Goal: Information Seeking & Learning: Stay updated

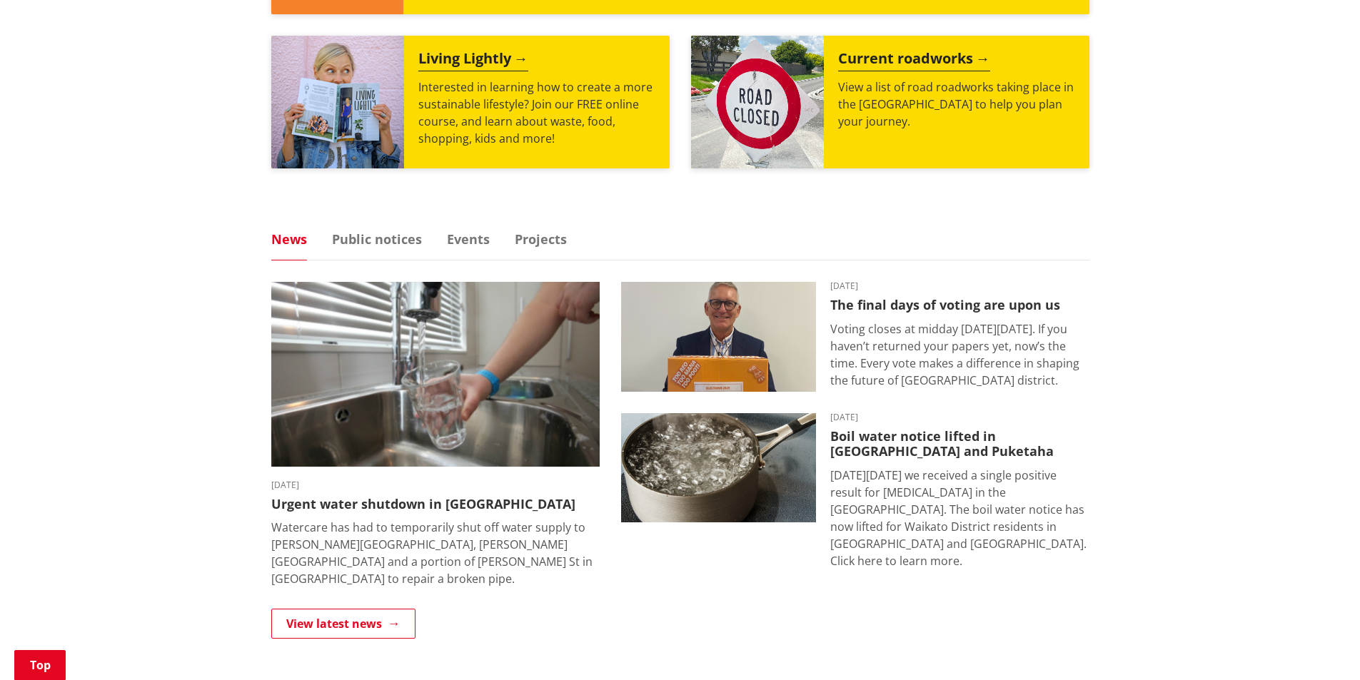
scroll to position [286, 0]
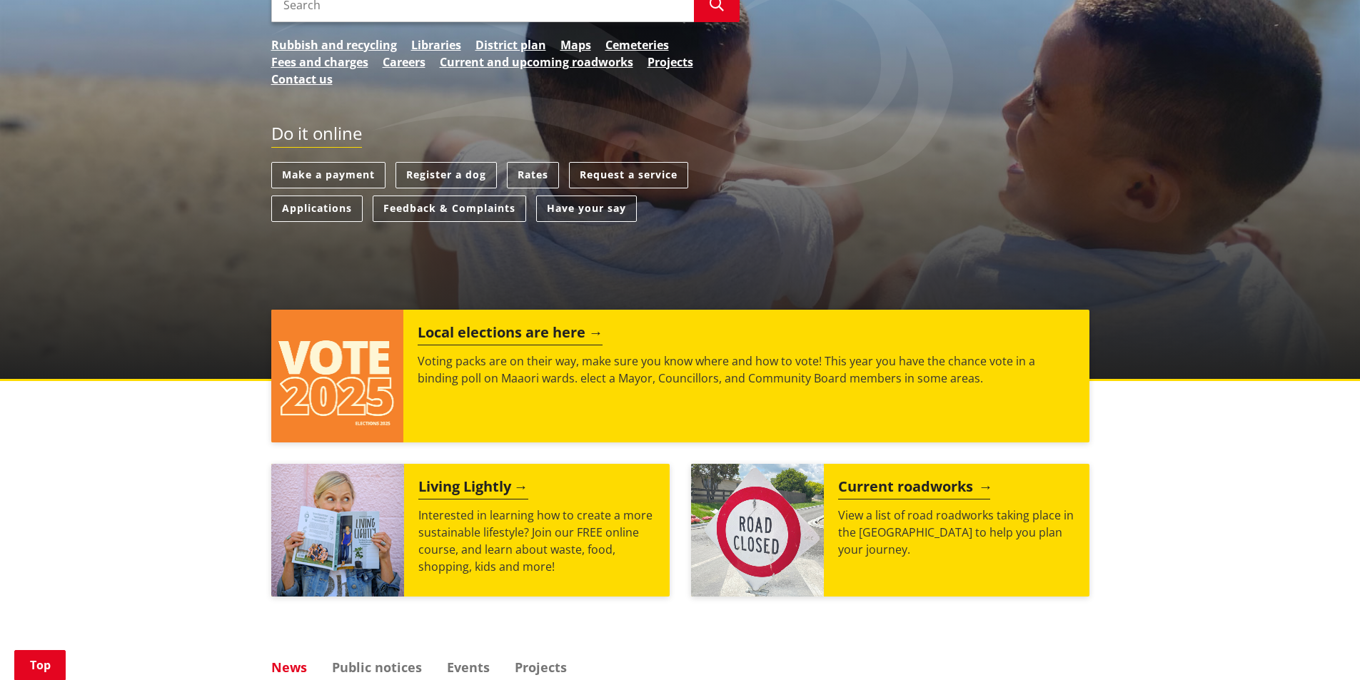
click at [849, 480] on h2 "Current roadworks" at bounding box center [914, 488] width 152 height 21
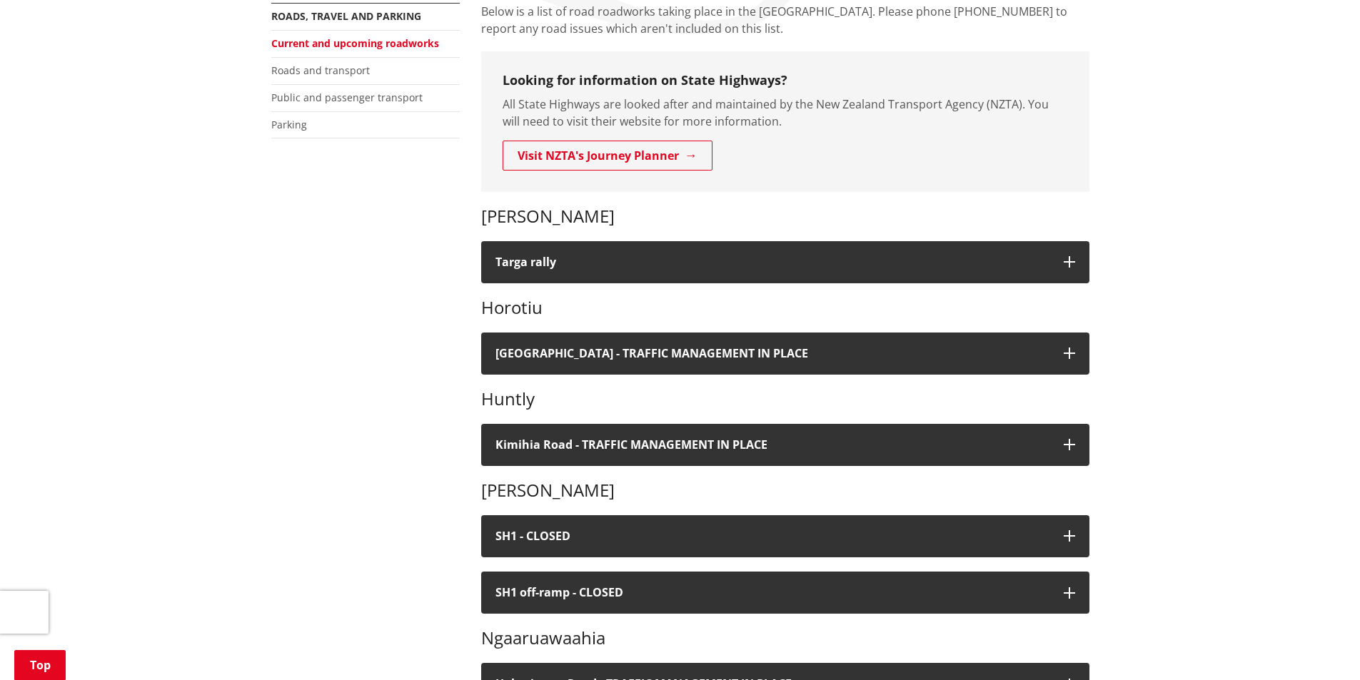
scroll to position [357, 0]
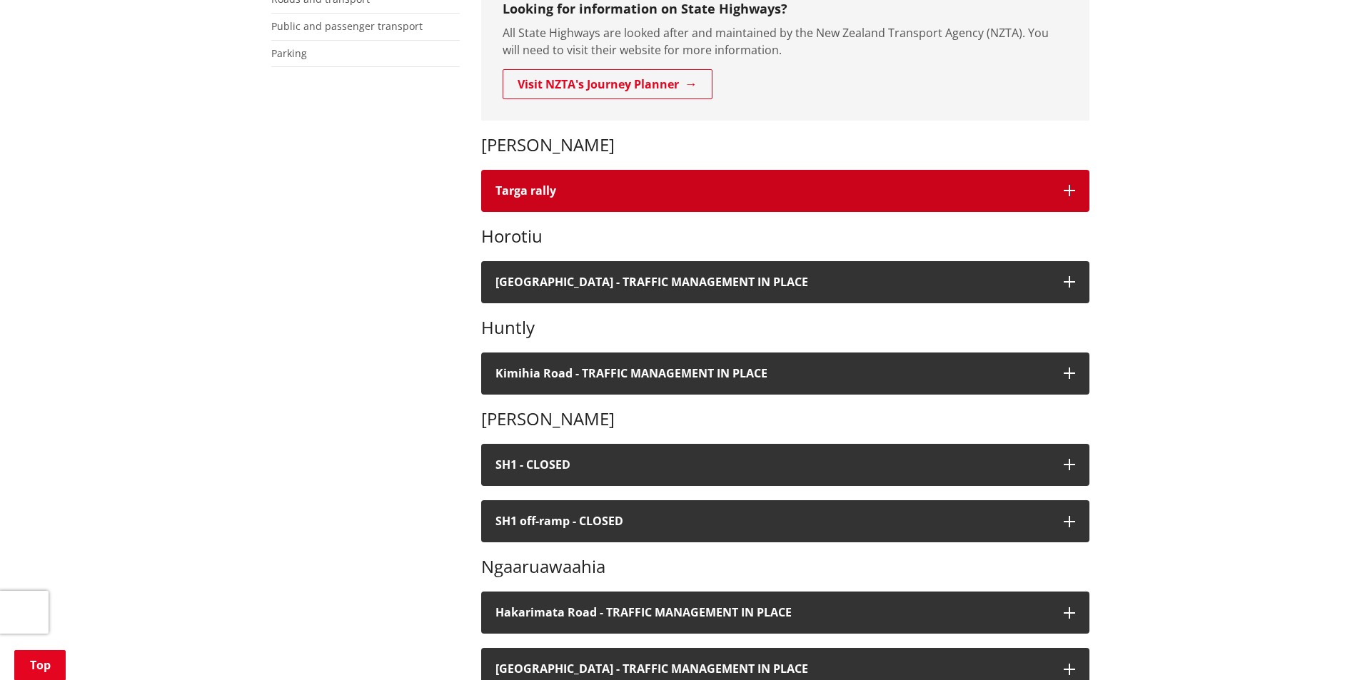
click at [510, 211] on button "Targa rally" at bounding box center [785, 191] width 608 height 42
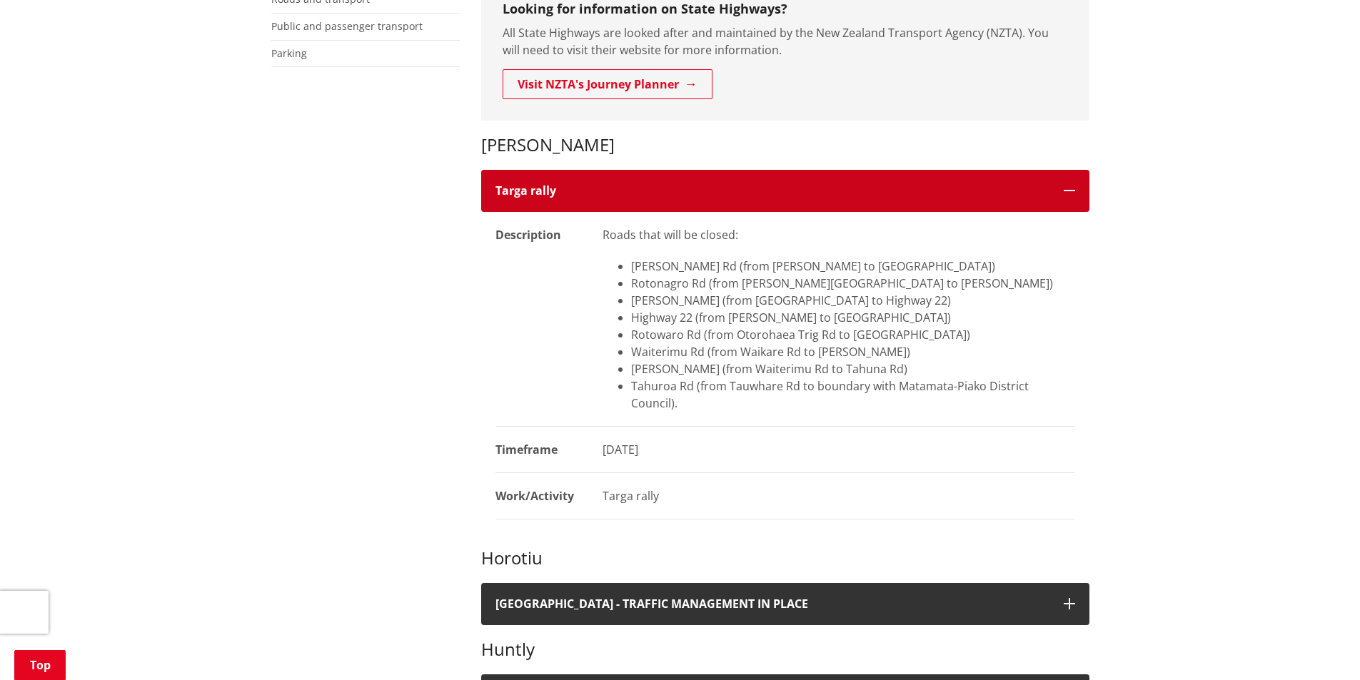
click at [510, 203] on button "Targa rally" at bounding box center [785, 191] width 608 height 42
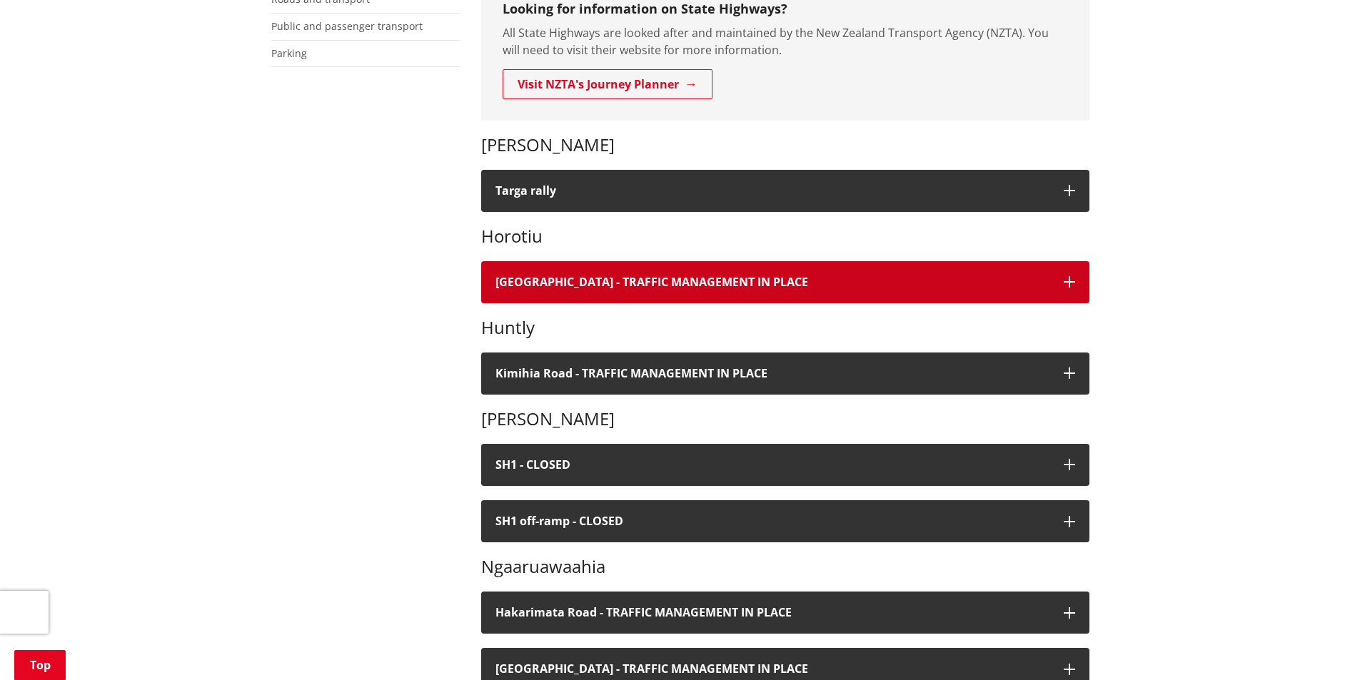
click at [550, 284] on h4 "[GEOGRAPHIC_DATA] - TRAFFIC MANAGEMENT IN PLACE" at bounding box center [772, 283] width 554 height 14
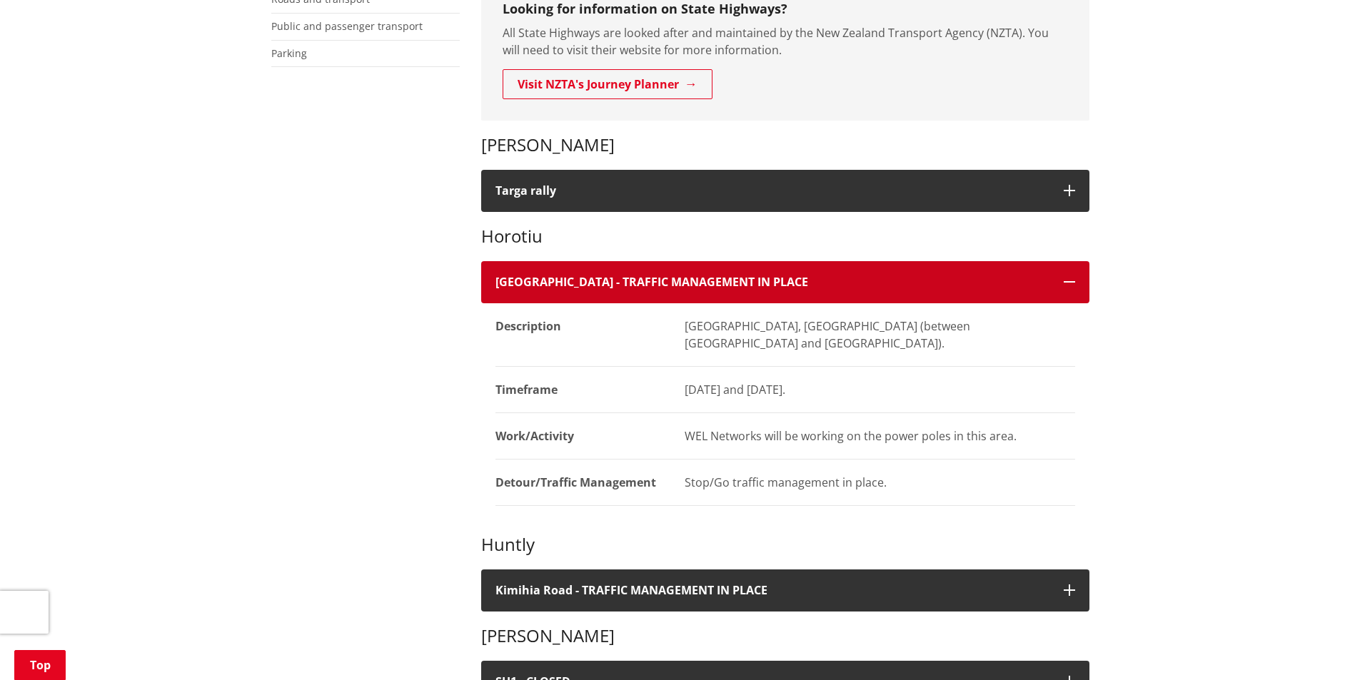
click at [550, 284] on h4 "[GEOGRAPHIC_DATA] - TRAFFIC MANAGEMENT IN PLACE" at bounding box center [772, 283] width 554 height 14
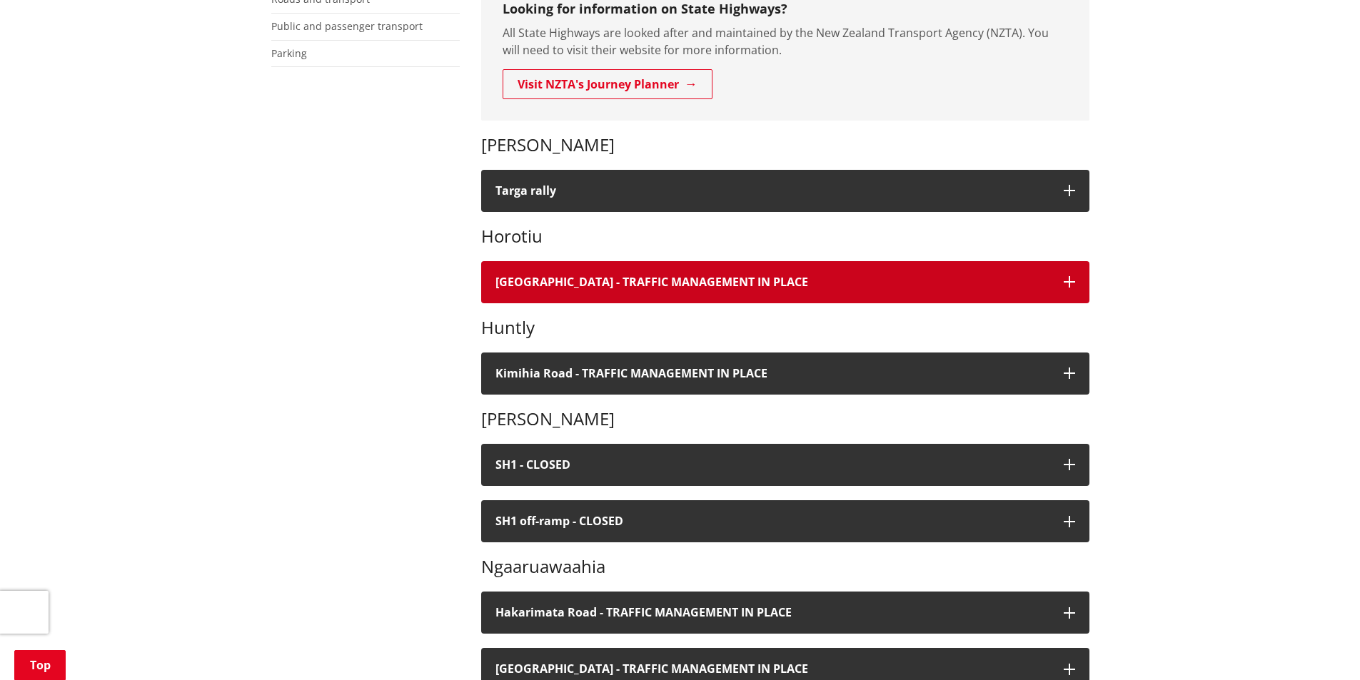
scroll to position [500, 0]
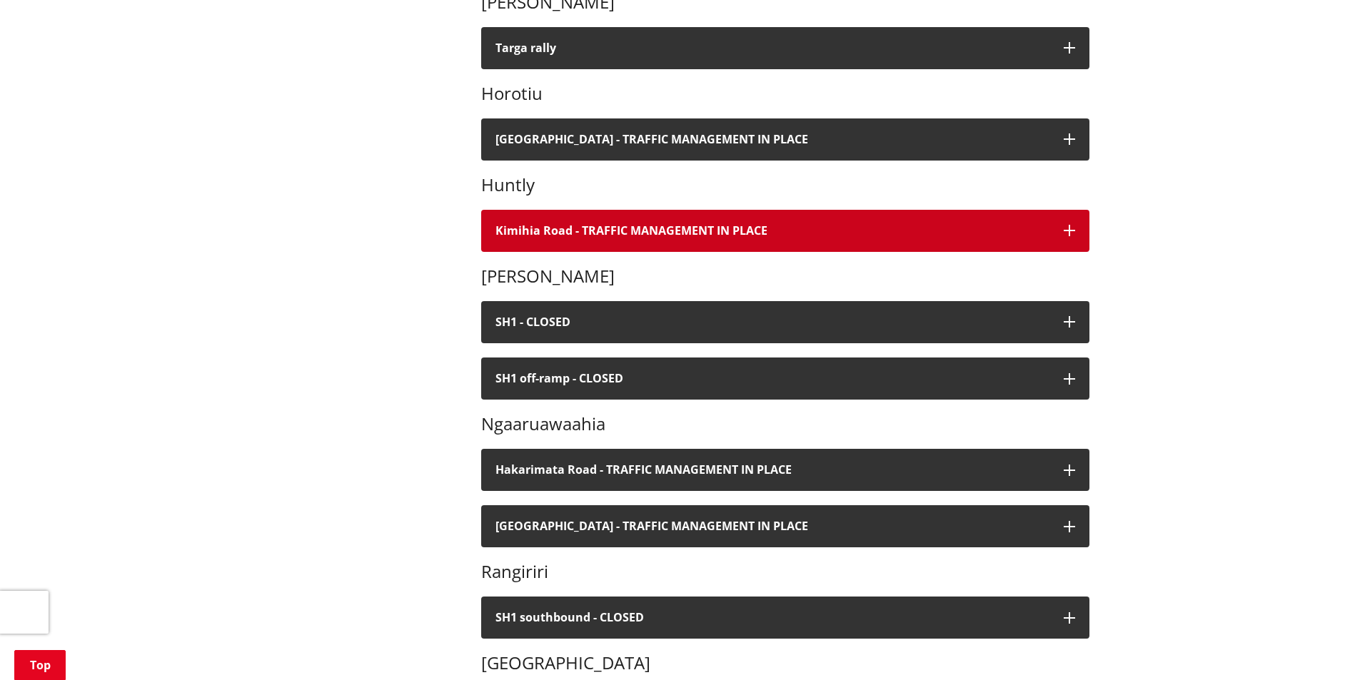
click at [551, 233] on h4 "Kimihia Road - TRAFFIC MANAGEMENT IN PLACE" at bounding box center [772, 231] width 554 height 14
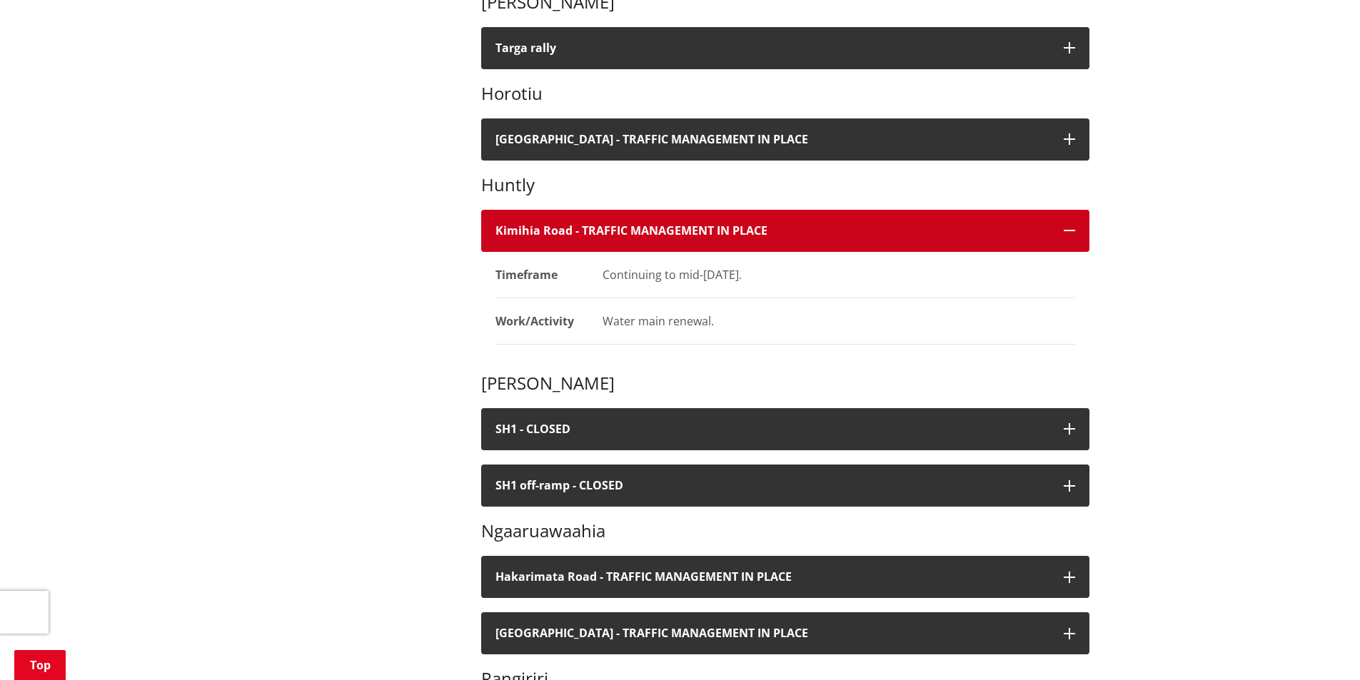
click at [551, 233] on h4 "Kimihia Road - TRAFFIC MANAGEMENT IN PLACE" at bounding box center [772, 231] width 554 height 14
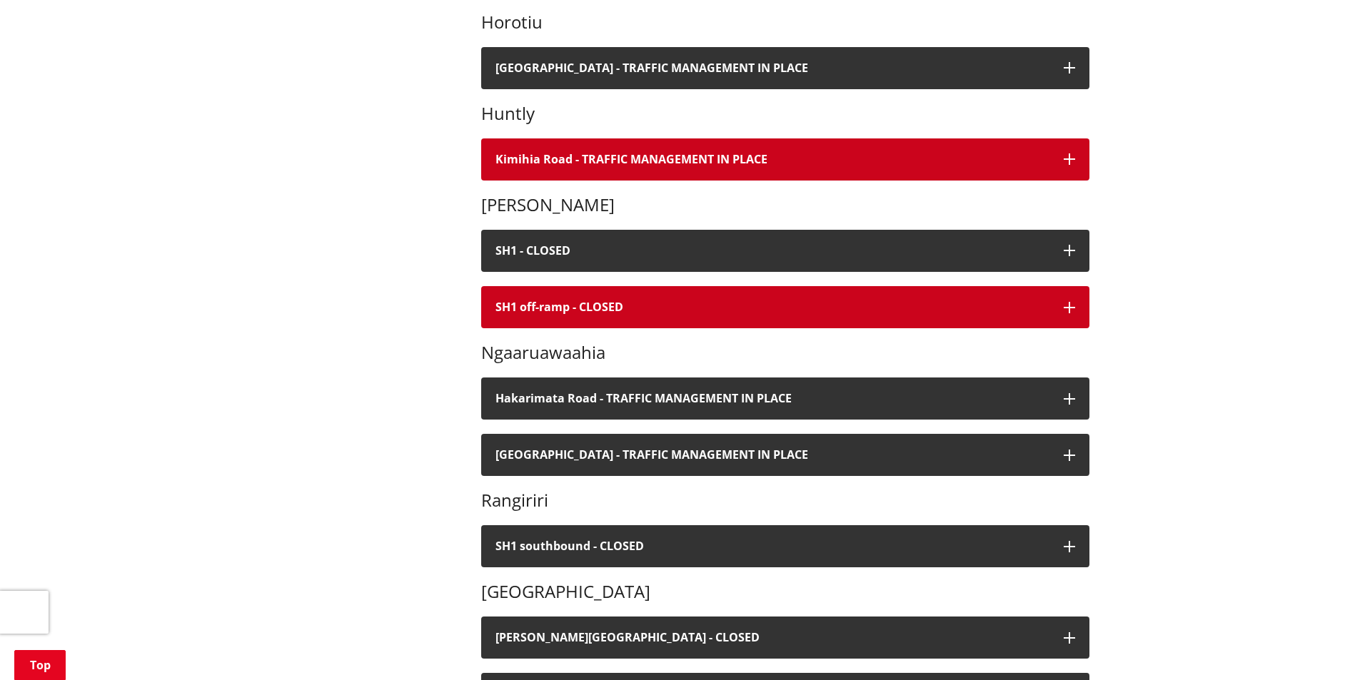
scroll to position [642, 0]
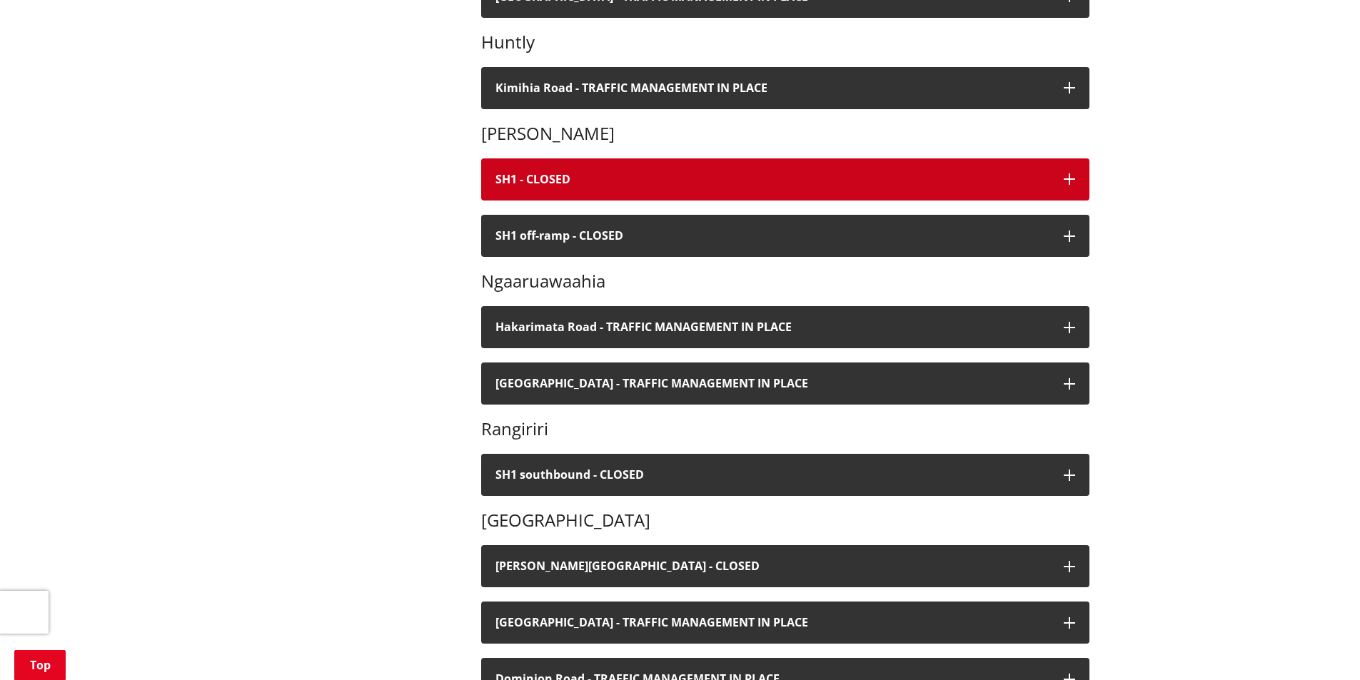
click at [538, 180] on h4 "SH1 - CLOSED" at bounding box center [772, 180] width 554 height 14
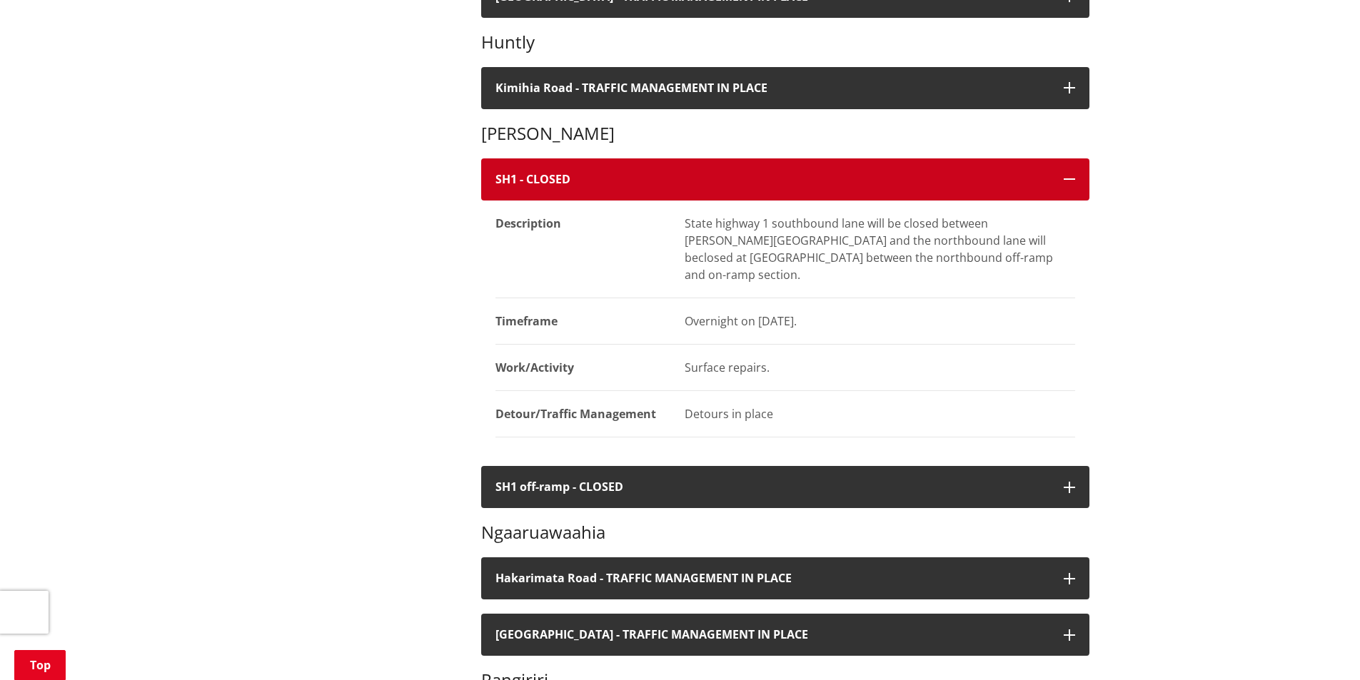
click at [538, 180] on h4 "SH1 - CLOSED" at bounding box center [772, 180] width 554 height 14
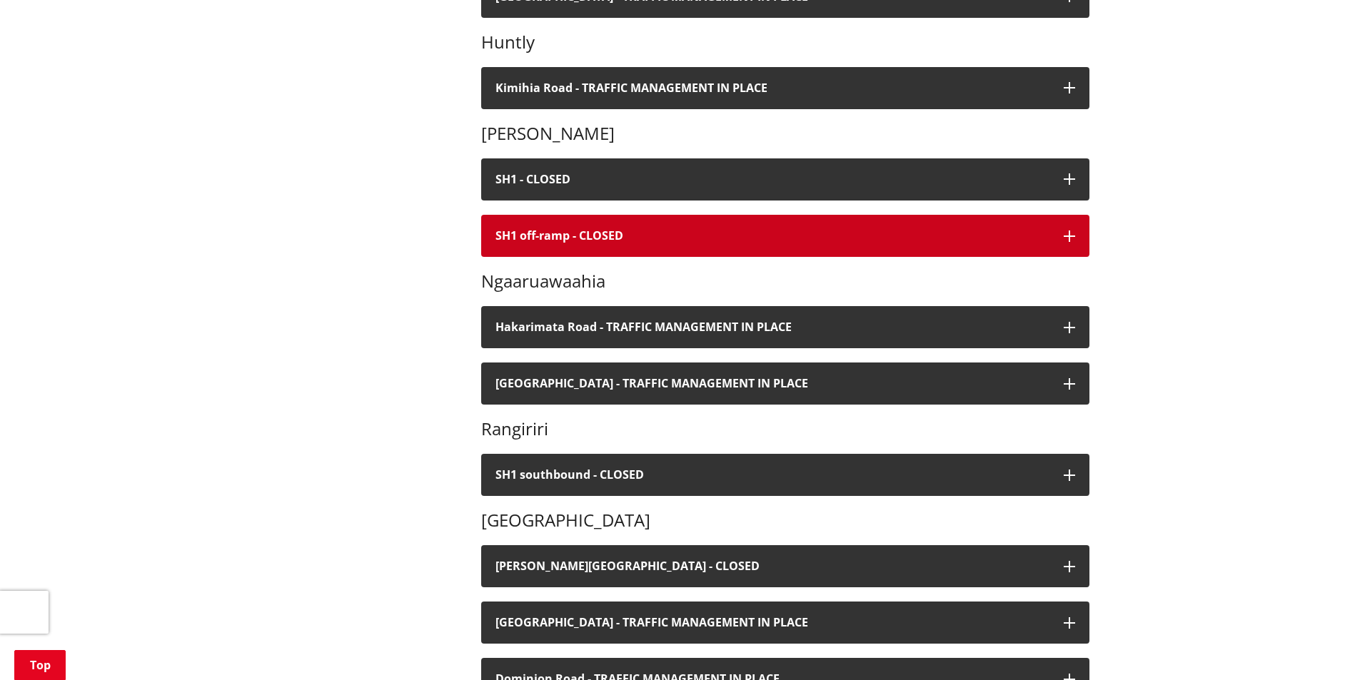
click at [533, 231] on h4 "SH1 off-ramp - CLOSED" at bounding box center [772, 236] width 554 height 14
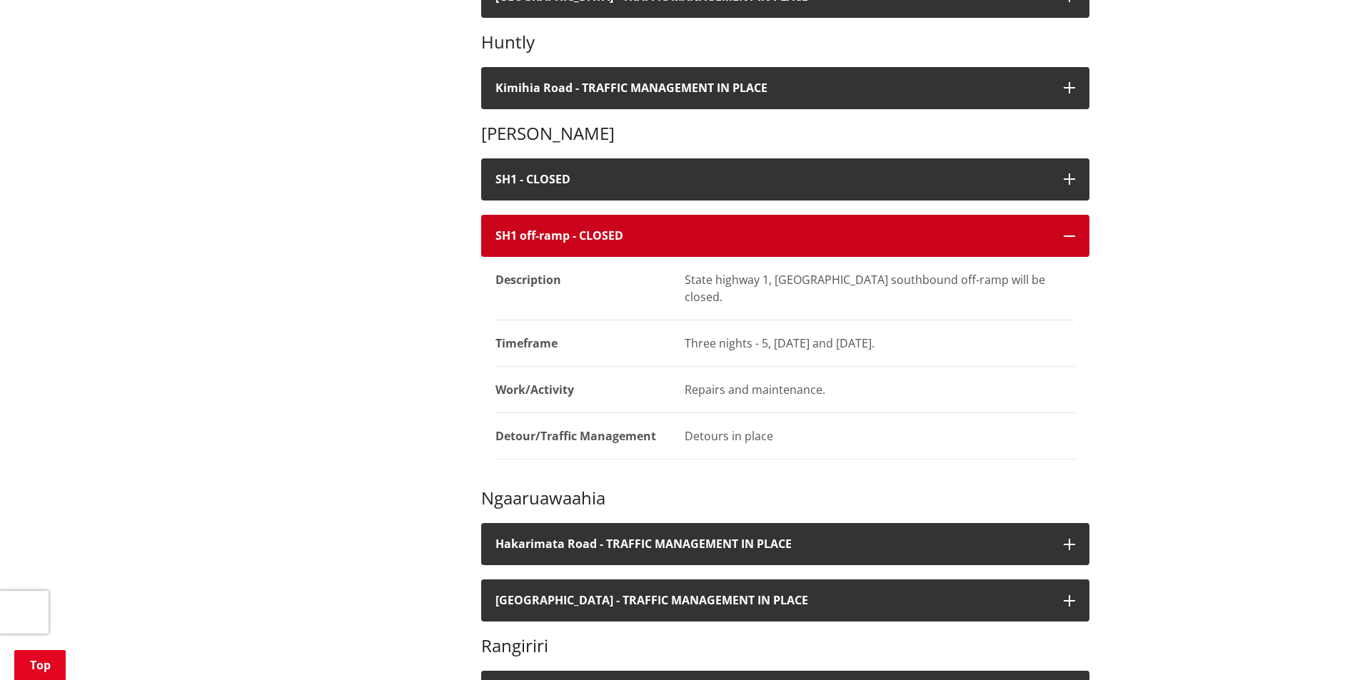
click at [533, 231] on h4 "SH1 off-ramp - CLOSED" at bounding box center [772, 236] width 554 height 14
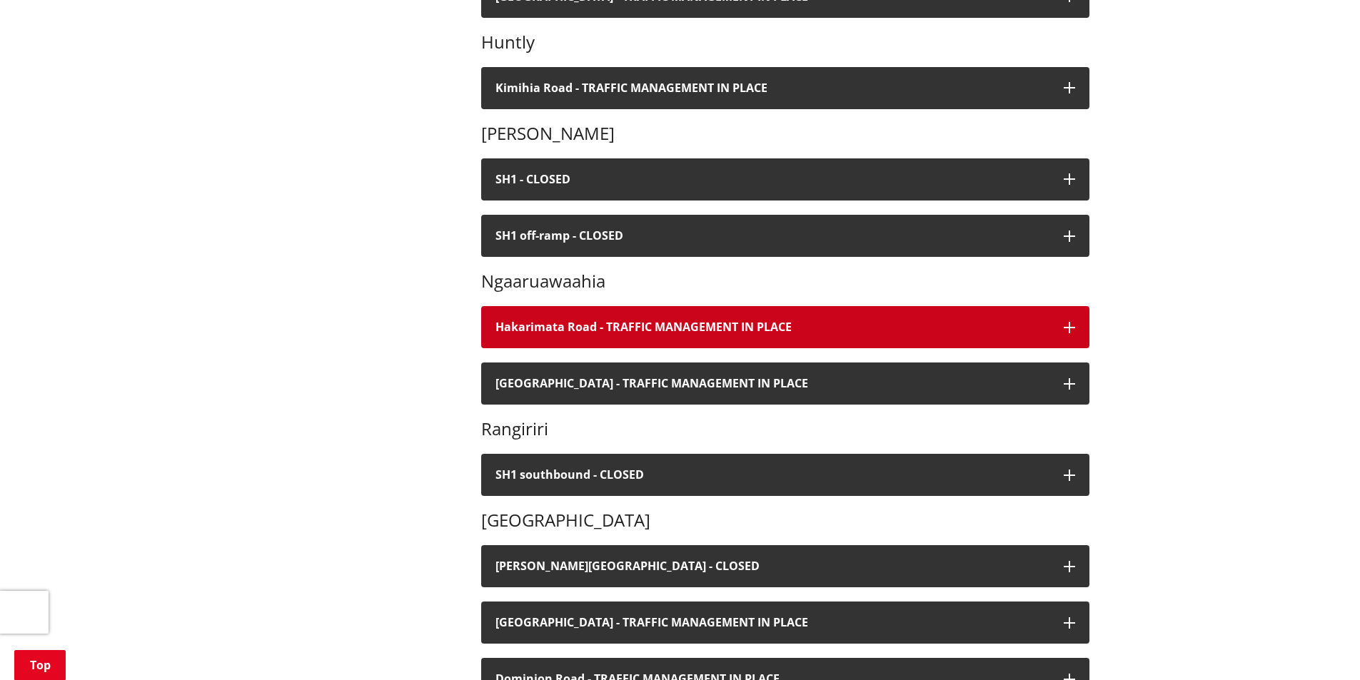
click at [530, 345] on button "Hakarimata Road - TRAFFIC MANAGEMENT IN PLACE" at bounding box center [785, 327] width 608 height 42
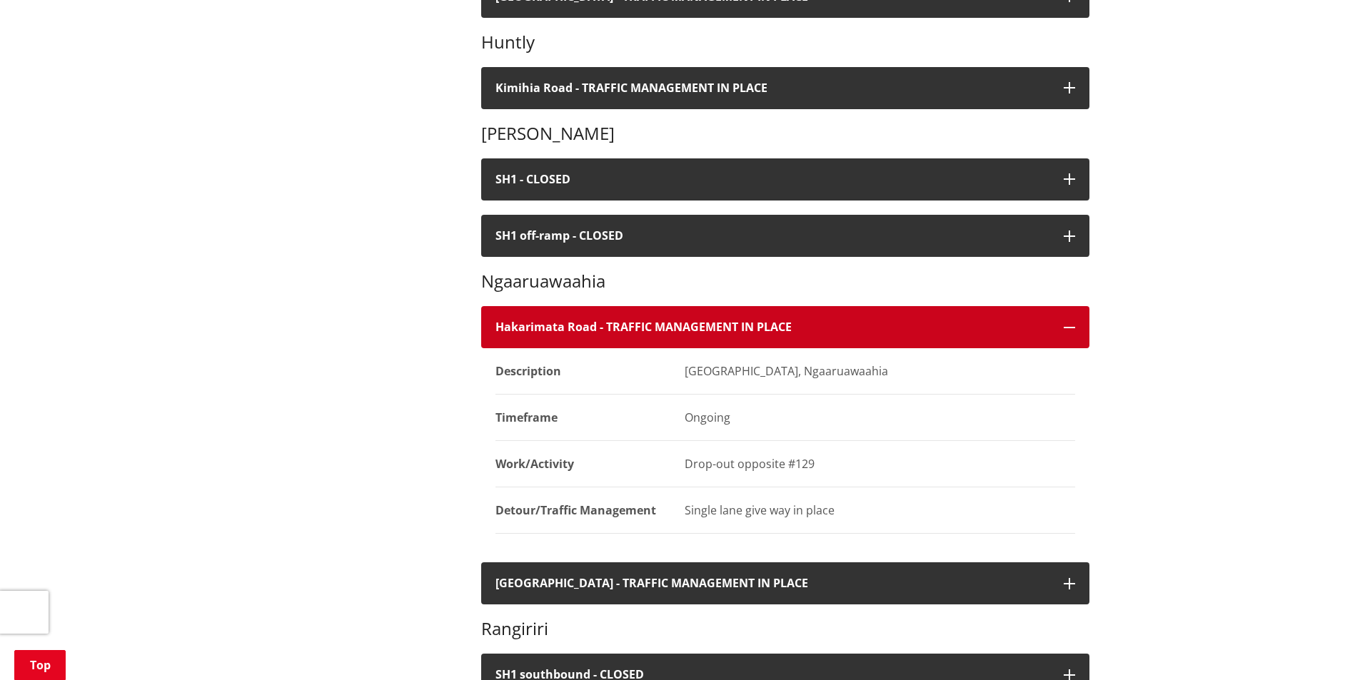
scroll to position [785, 0]
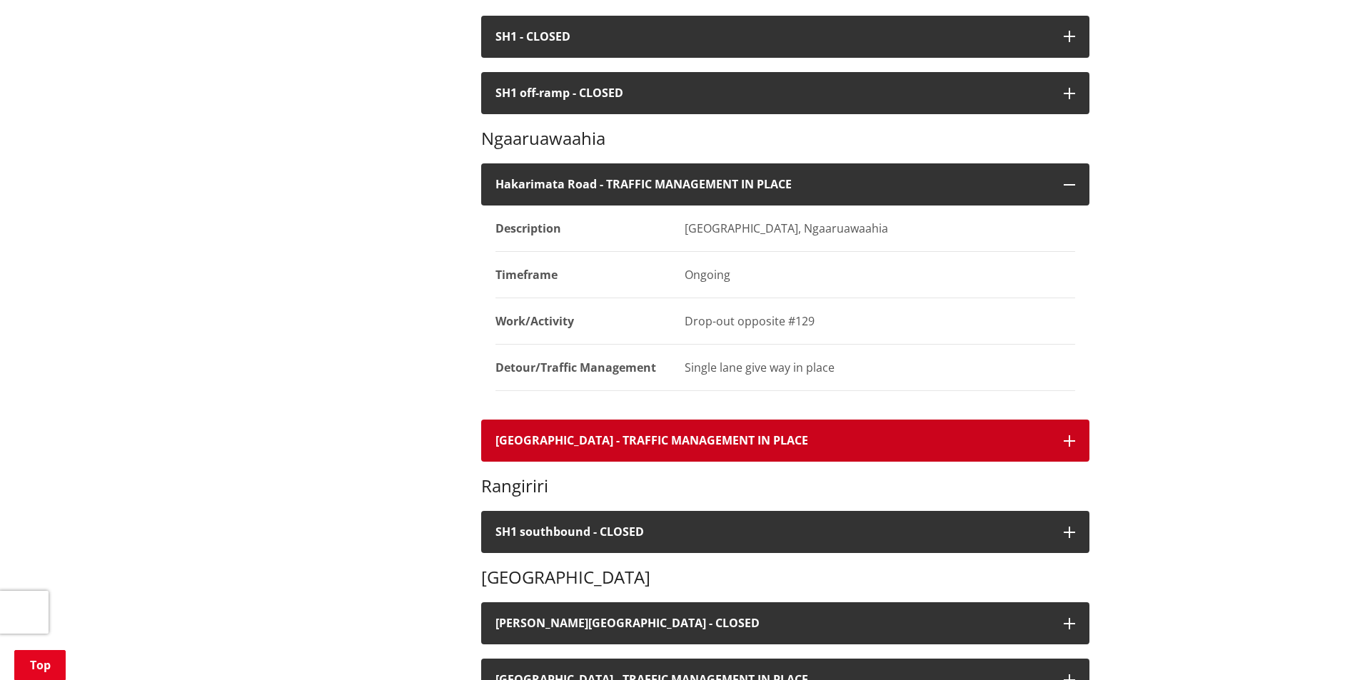
click at [533, 443] on h4 "[GEOGRAPHIC_DATA] - TRAFFIC MANAGEMENT IN PLACE" at bounding box center [772, 441] width 554 height 14
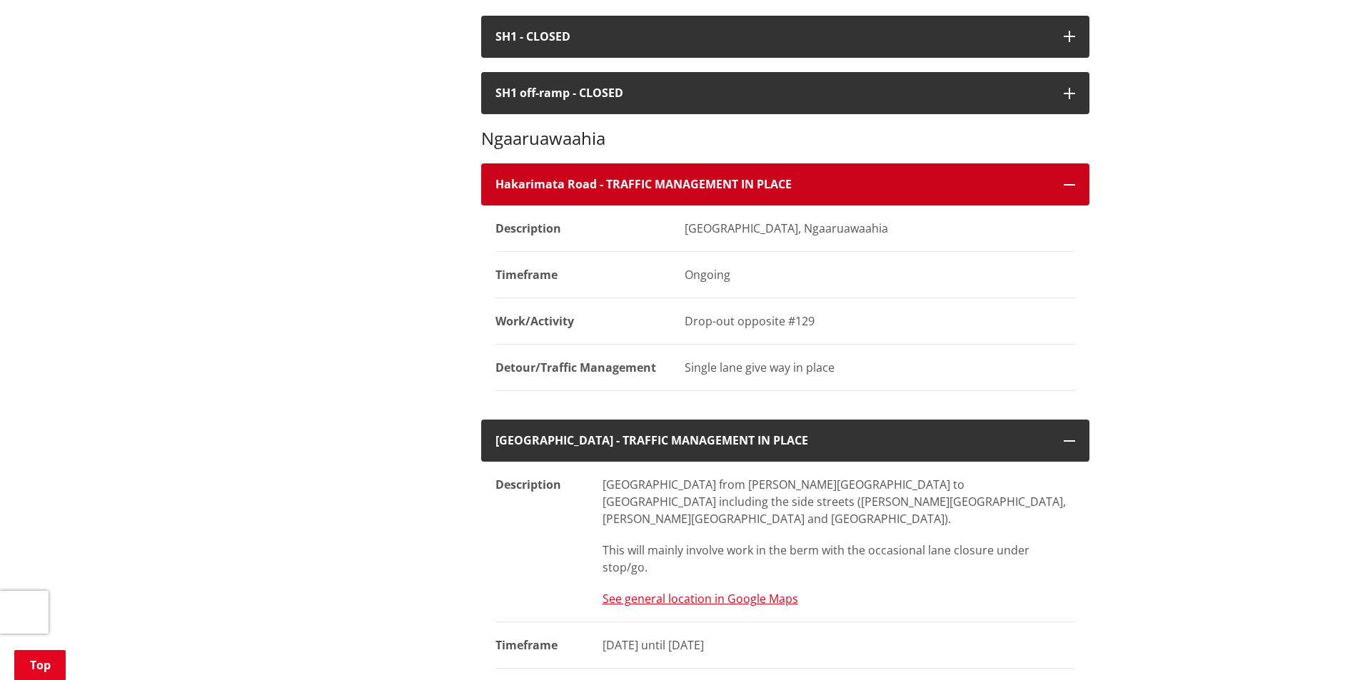
click at [555, 189] on h4 "Hakarimata Road - TRAFFIC MANAGEMENT IN PLACE" at bounding box center [772, 185] width 554 height 14
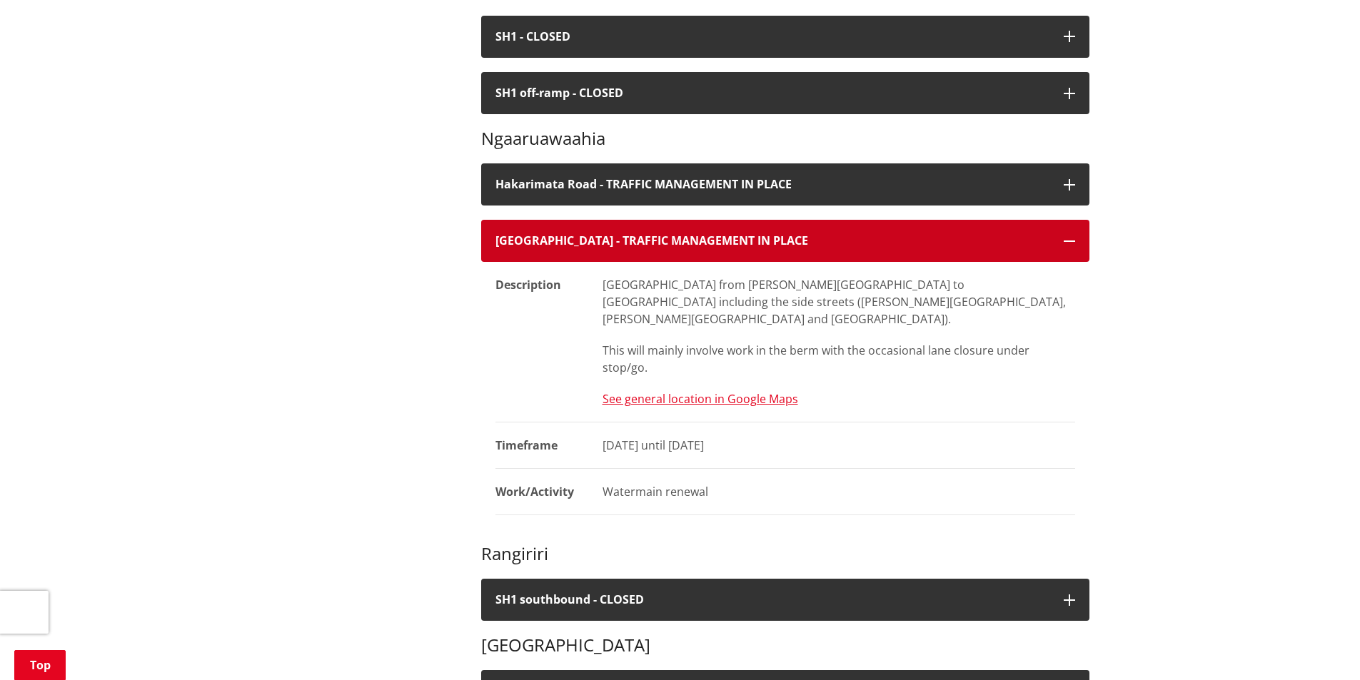
click at [580, 238] on h4 "[GEOGRAPHIC_DATA] - TRAFFIC MANAGEMENT IN PLACE" at bounding box center [772, 241] width 554 height 14
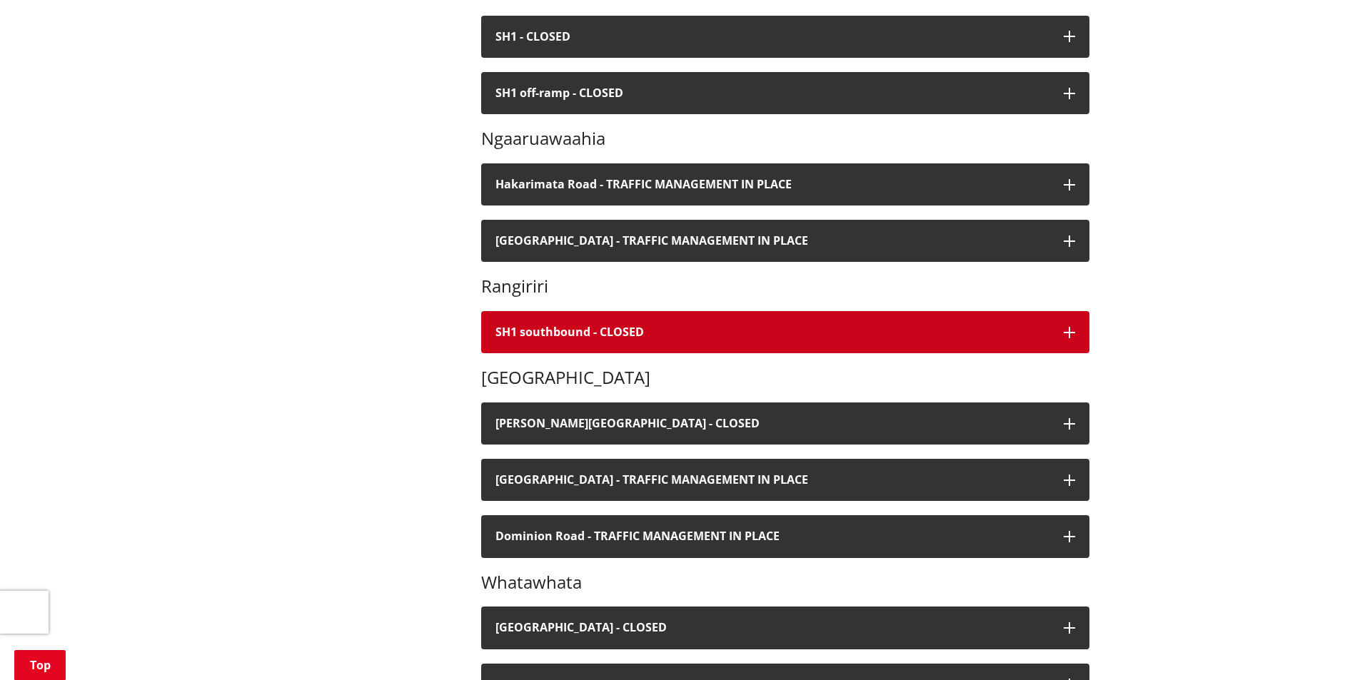
click at [578, 322] on button "SH1 southbound - CLOSED" at bounding box center [785, 332] width 608 height 42
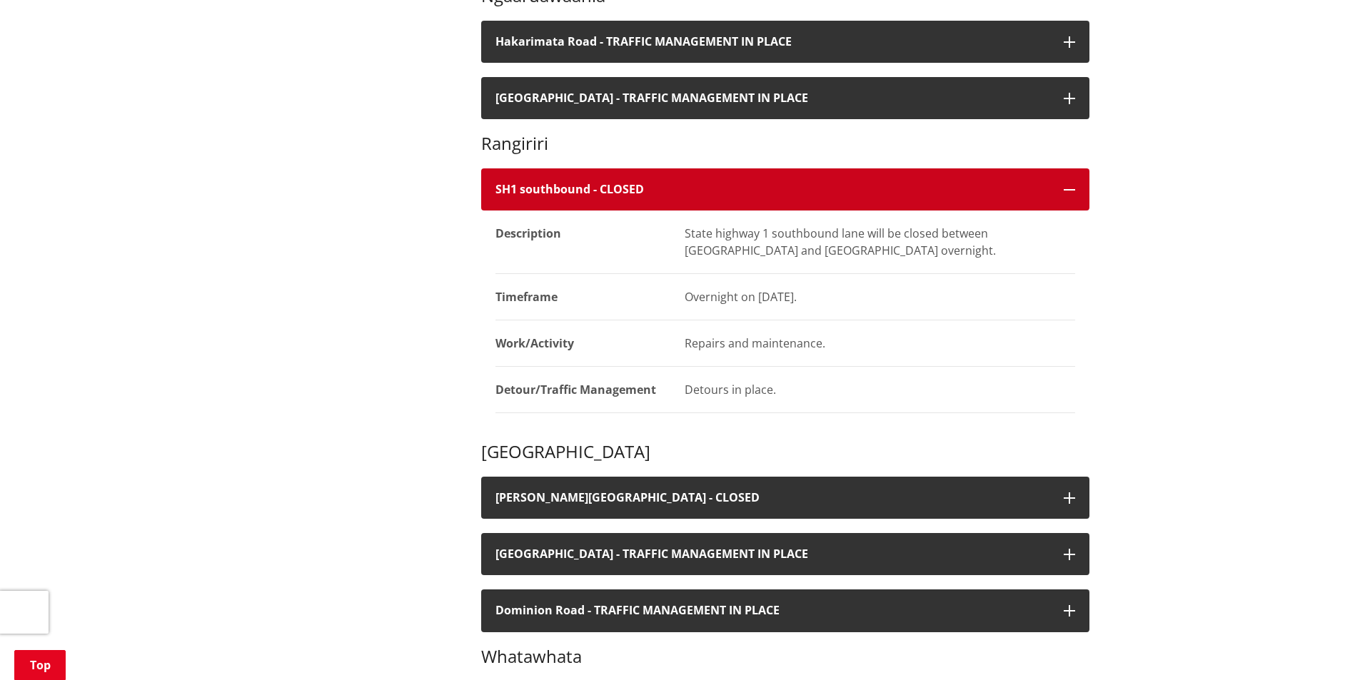
scroll to position [999, 0]
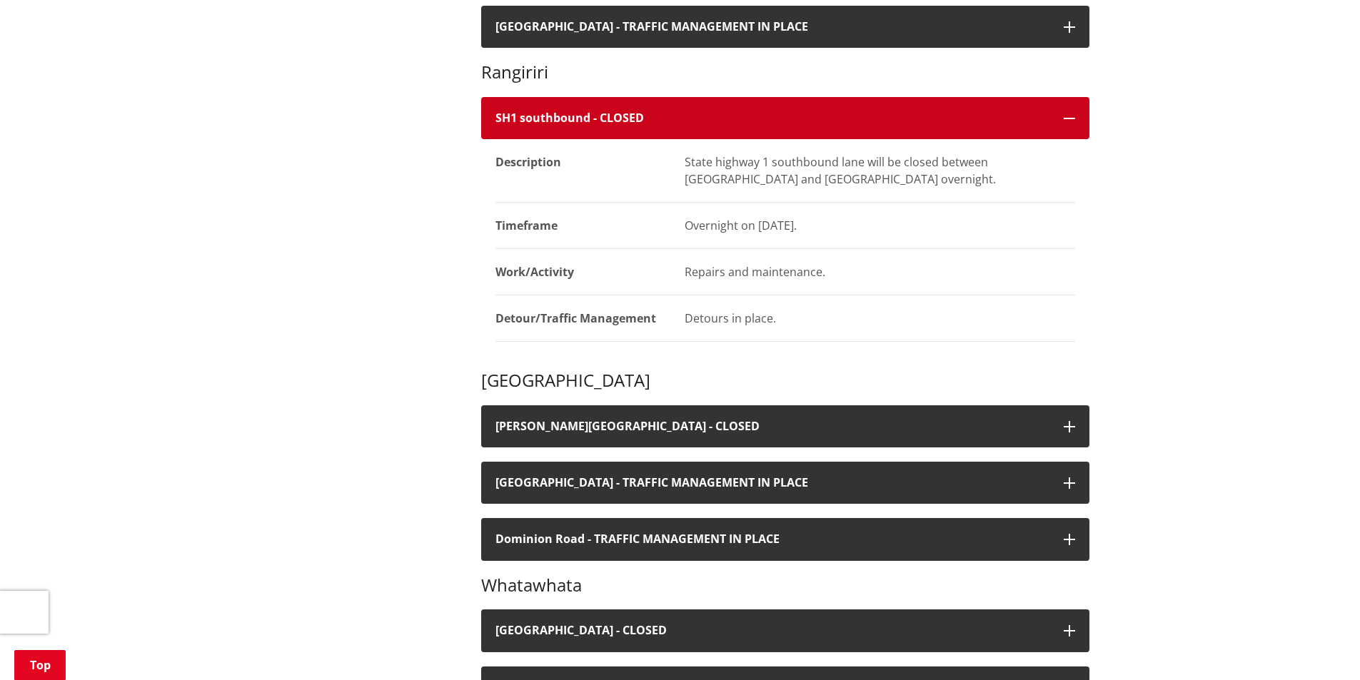
click at [585, 120] on h4 "SH1 southbound - CLOSED" at bounding box center [772, 118] width 554 height 14
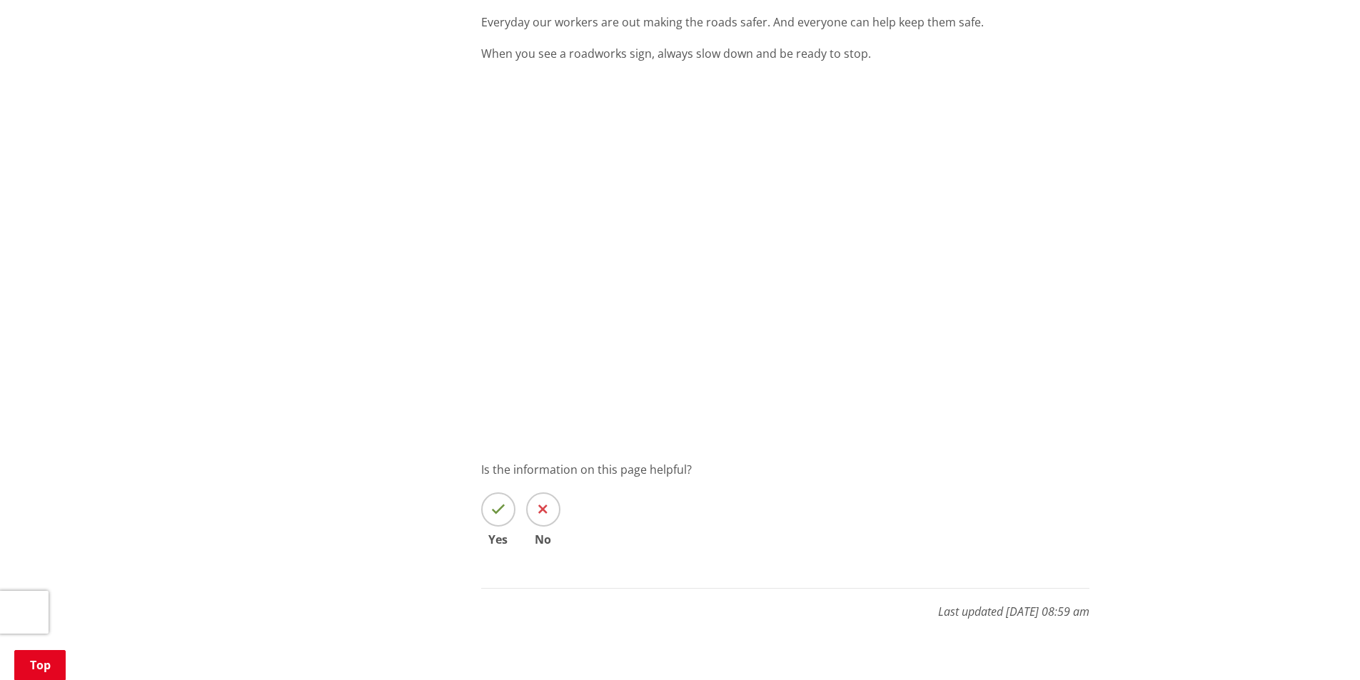
scroll to position [1642, 0]
